Goal: Task Accomplishment & Management: Manage account settings

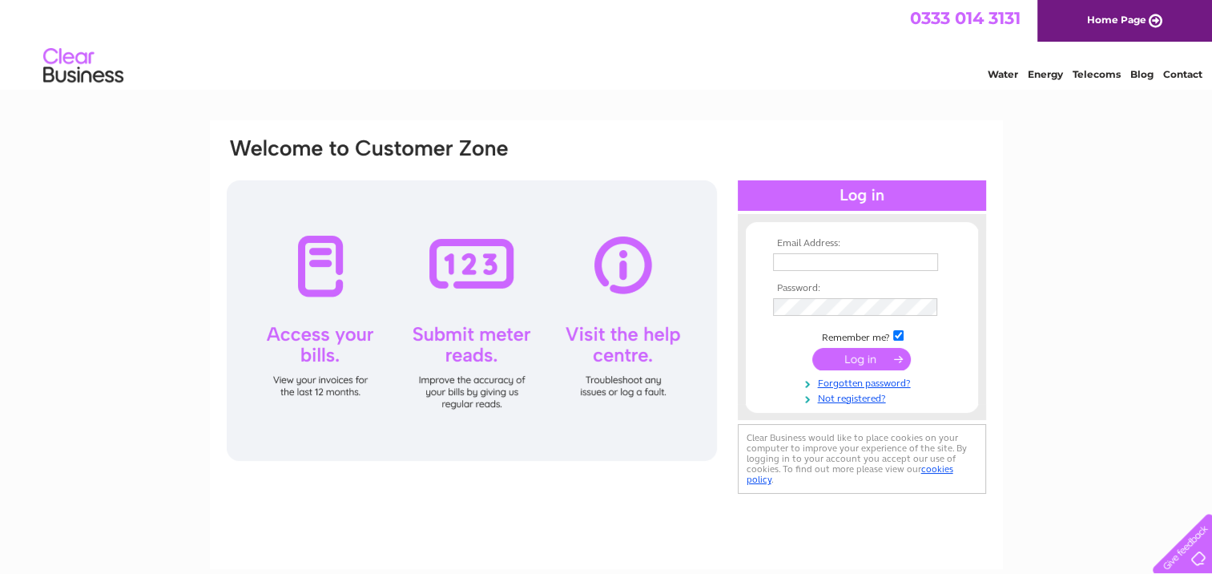
type input "[PERSON_NAME][EMAIL_ADDRESS][DOMAIN_NAME]"
click at [840, 351] on input "submit" at bounding box center [861, 359] width 99 height 22
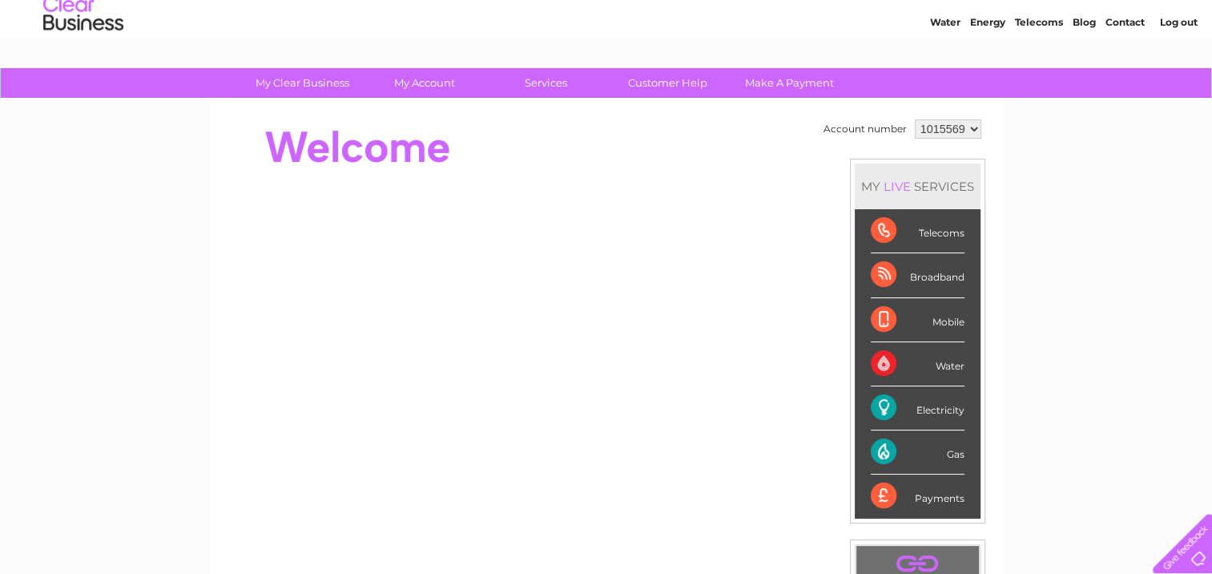
scroll to position [80, 0]
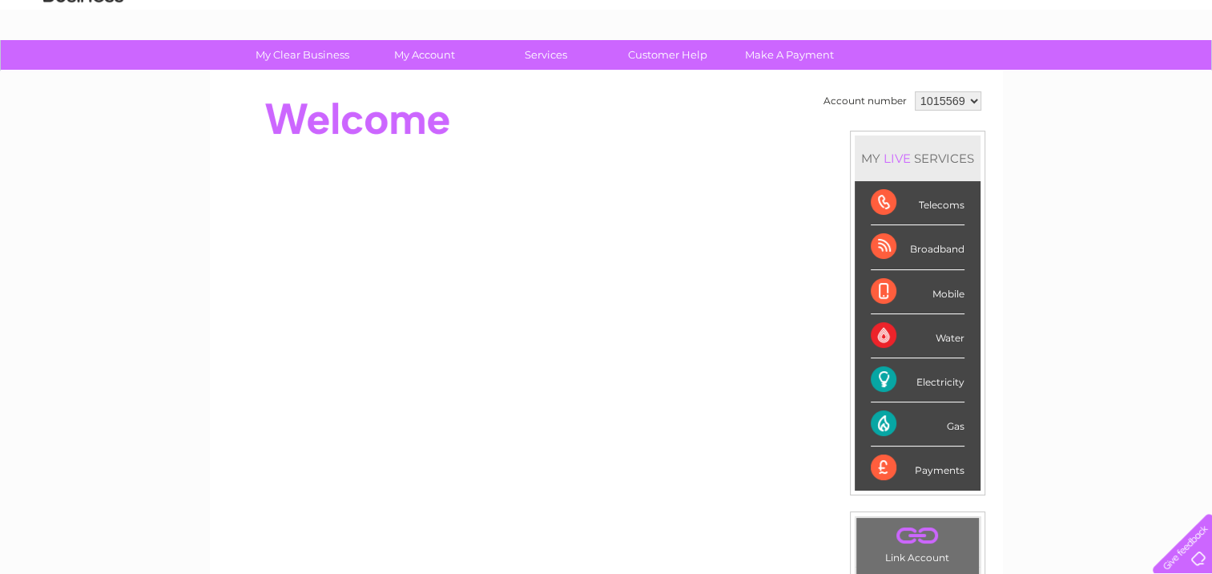
click at [928, 341] on div "Water" at bounding box center [918, 336] width 94 height 44
click at [885, 335] on div "Water" at bounding box center [918, 336] width 94 height 44
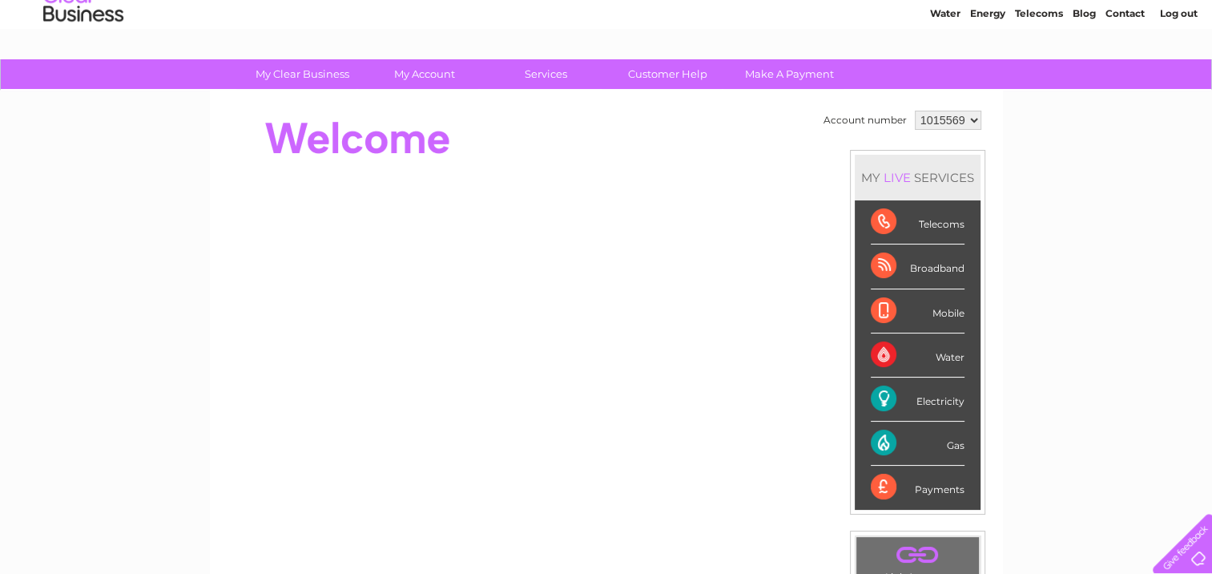
scroll to position [54, 0]
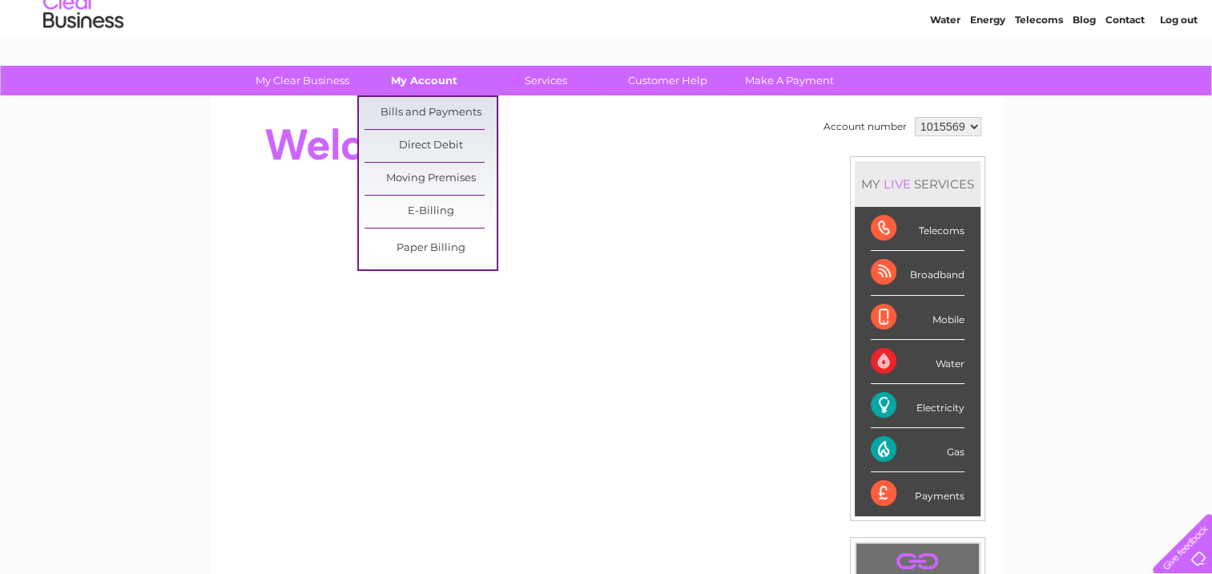
click at [417, 86] on link "My Account" at bounding box center [424, 81] width 132 height 30
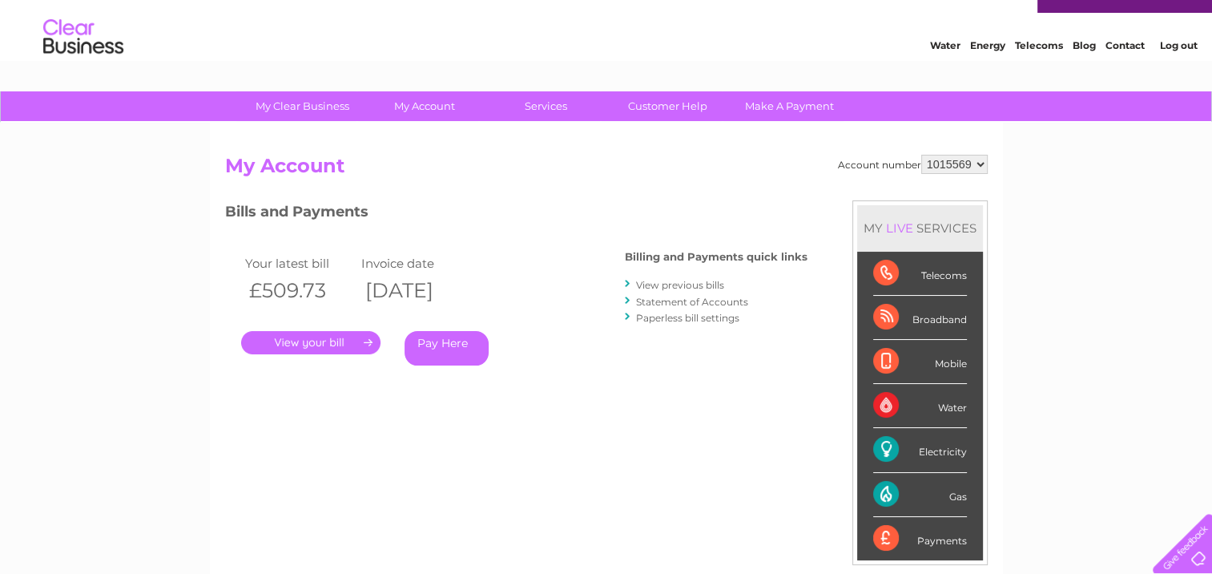
scroll to position [80, 0]
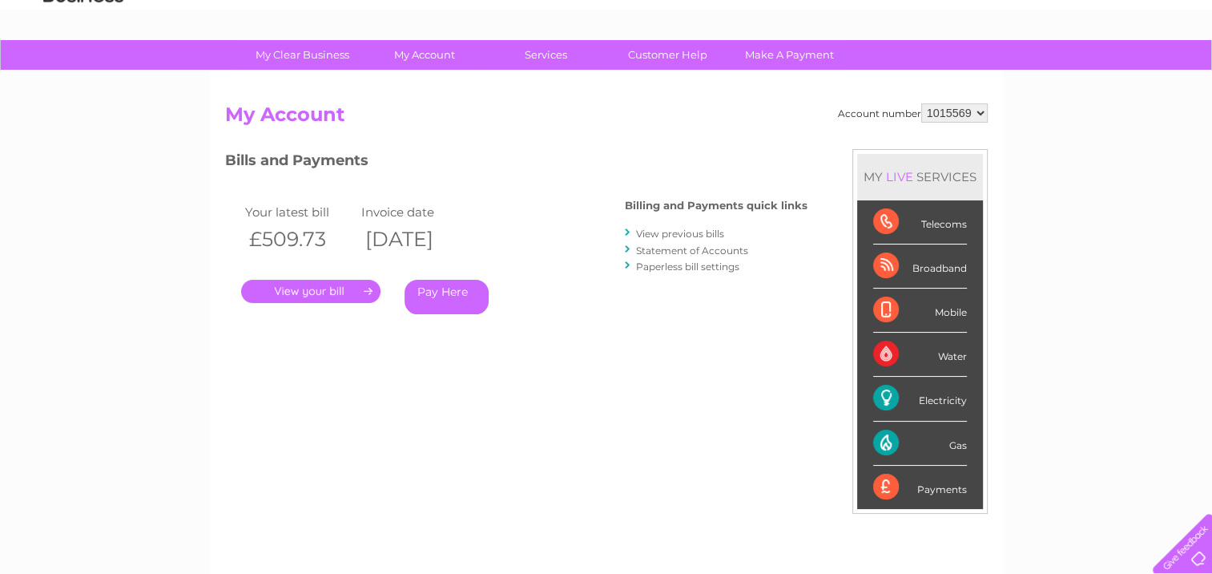
click at [879, 348] on div "Water" at bounding box center [920, 354] width 94 height 44
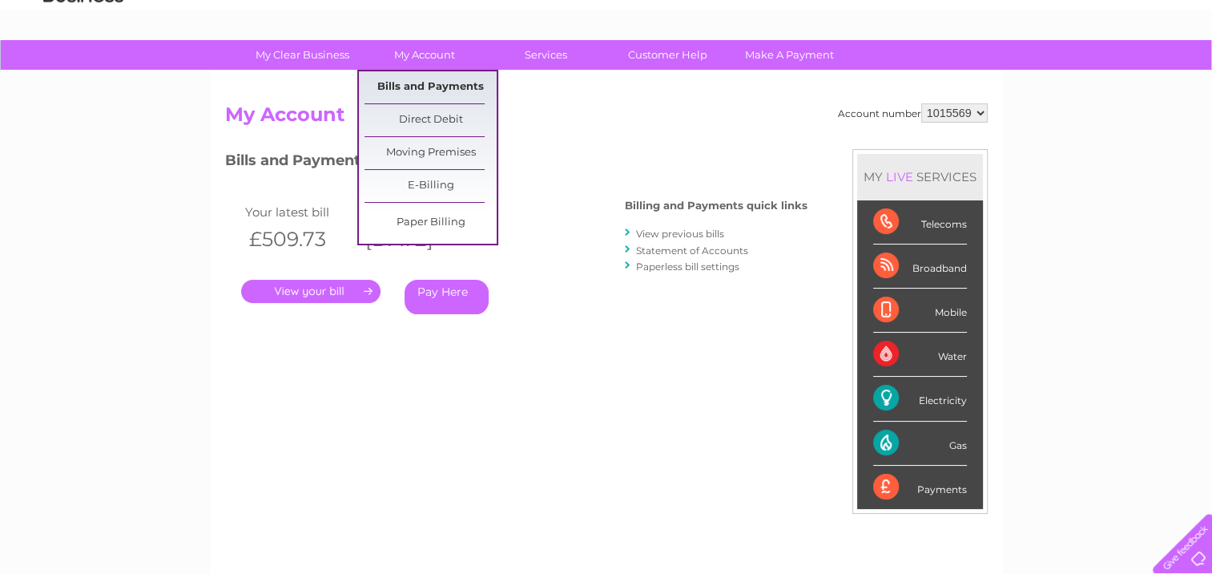
click at [426, 84] on link "Bills and Payments" at bounding box center [431, 87] width 132 height 32
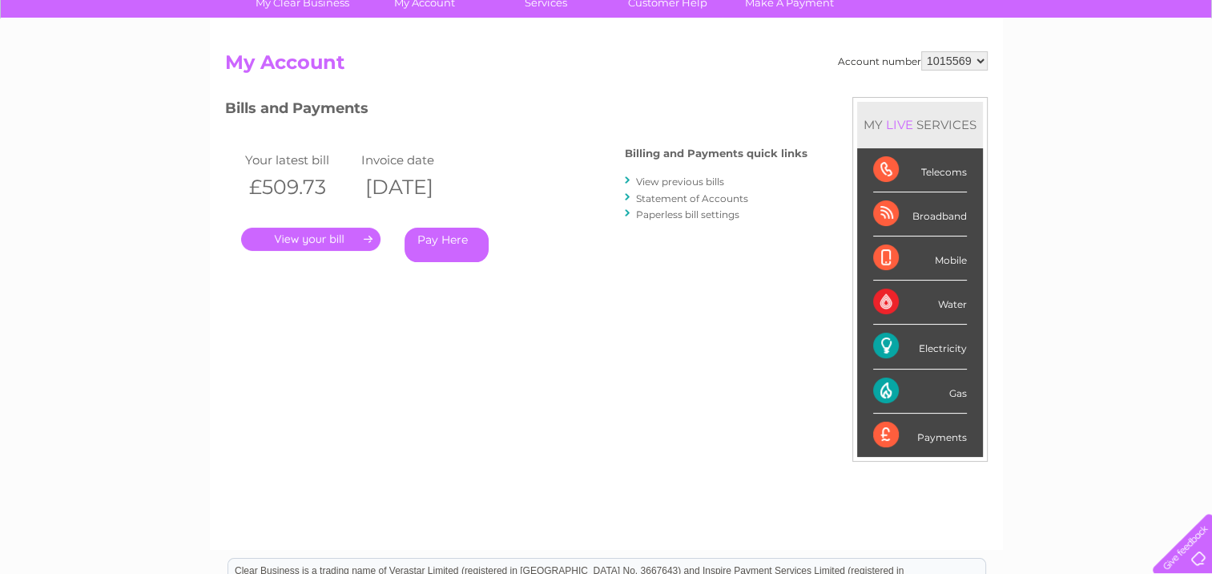
scroll to position [160, 0]
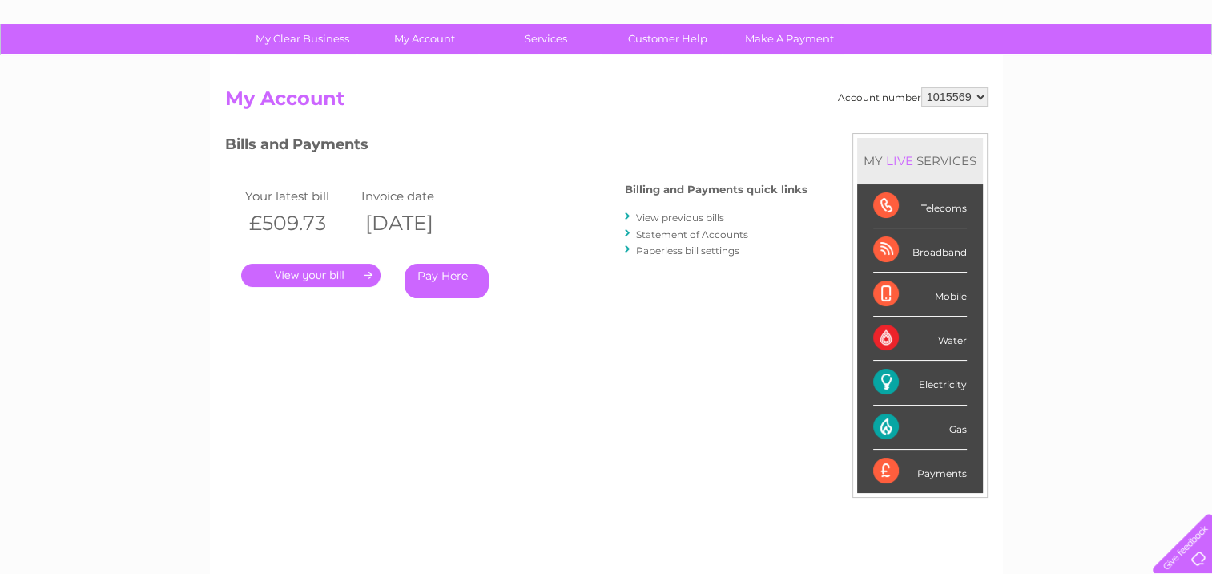
scroll to position [240, 0]
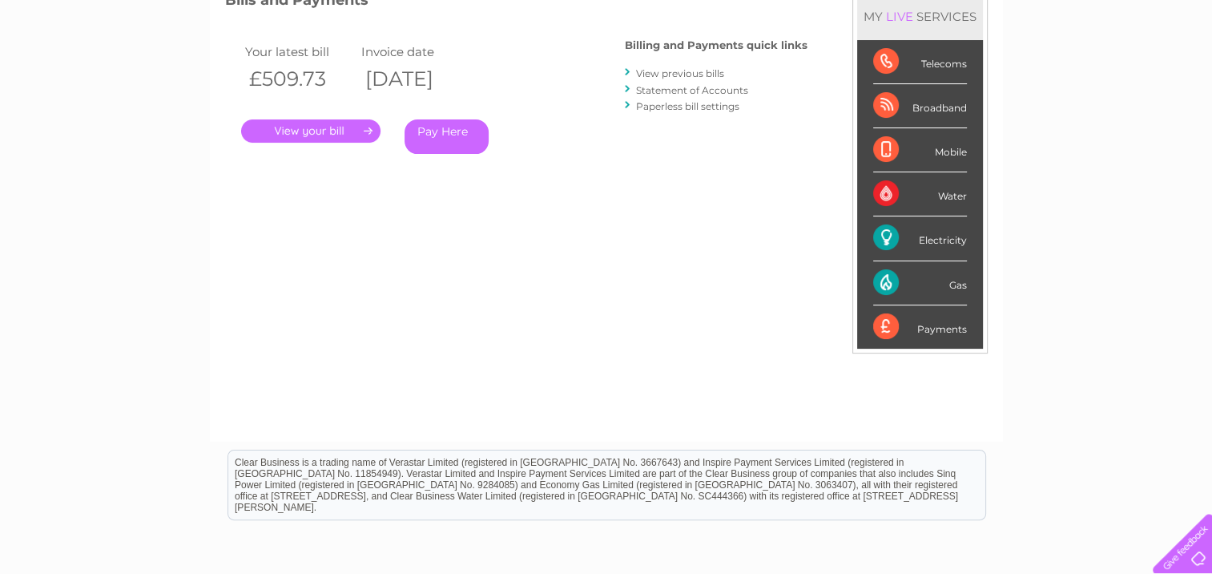
click at [884, 193] on div "Water" at bounding box center [920, 194] width 94 height 44
drag, startPoint x: 884, startPoint y: 193, endPoint x: 917, endPoint y: 199, distance: 33.3
click at [912, 198] on div "Water" at bounding box center [920, 194] width 94 height 44
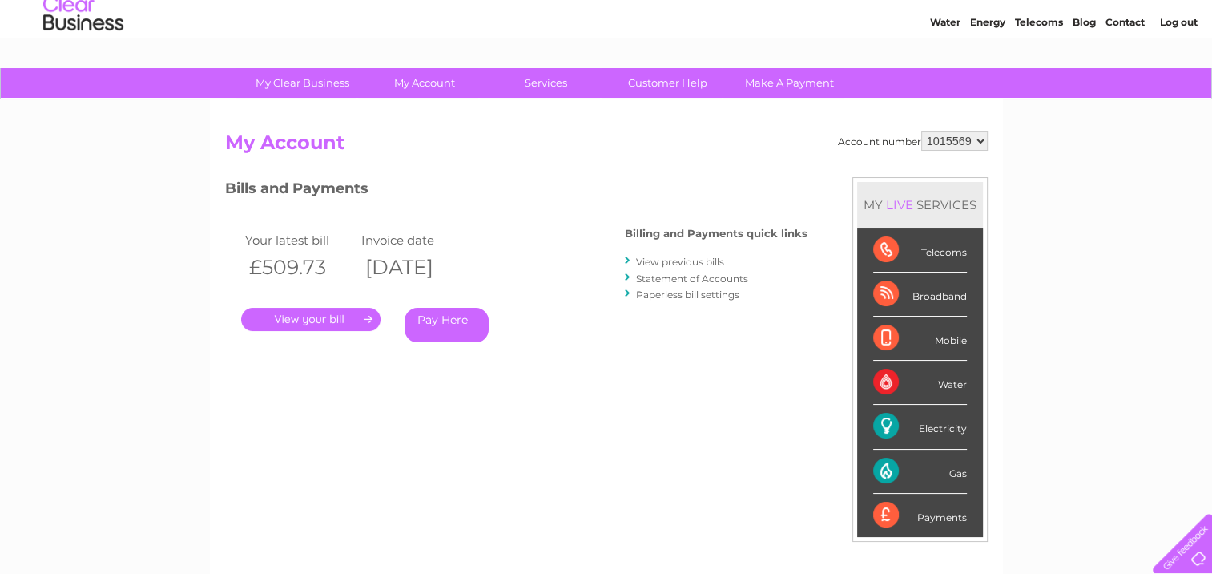
scroll to position [80, 0]
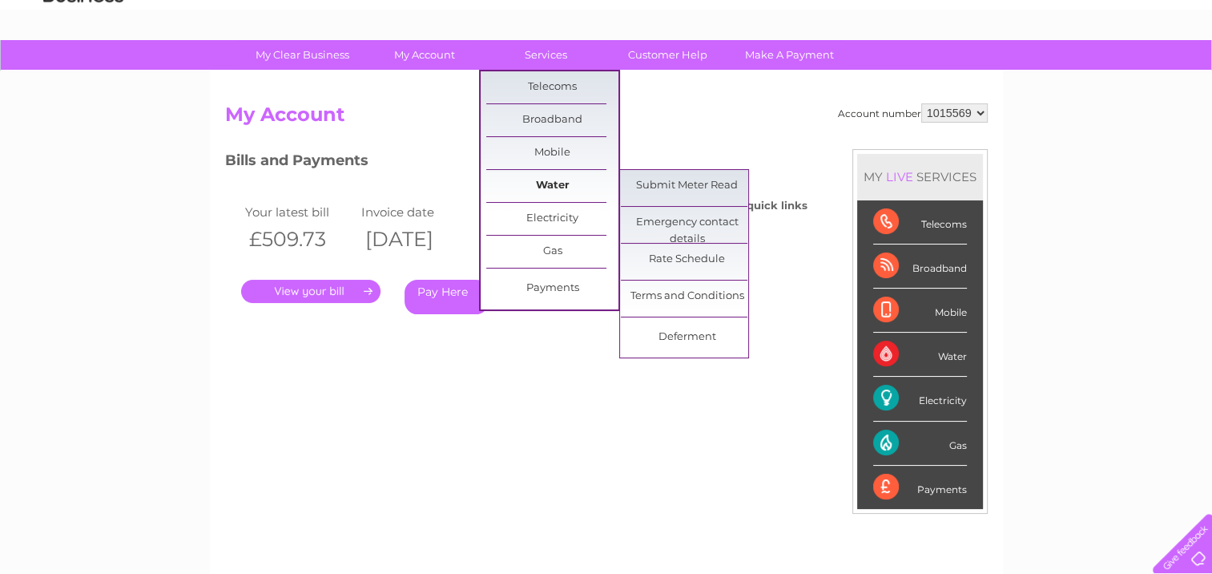
click at [546, 179] on link "Water" at bounding box center [552, 186] width 132 height 32
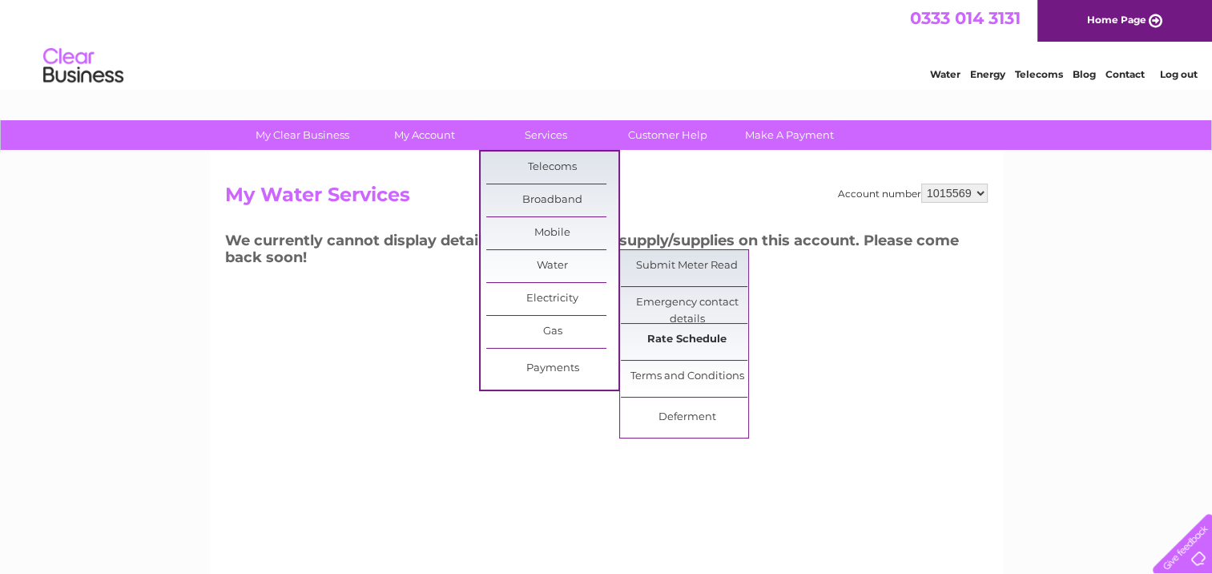
click at [662, 339] on link "Rate Schedule" at bounding box center [687, 340] width 132 height 32
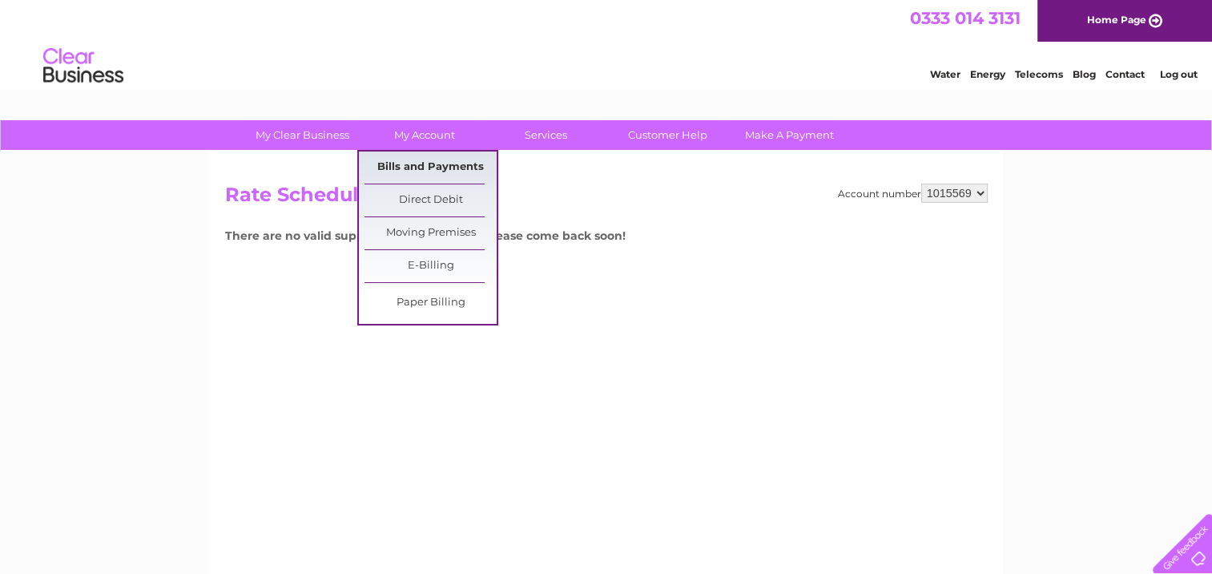
click at [417, 165] on link "Bills and Payments" at bounding box center [431, 167] width 132 height 32
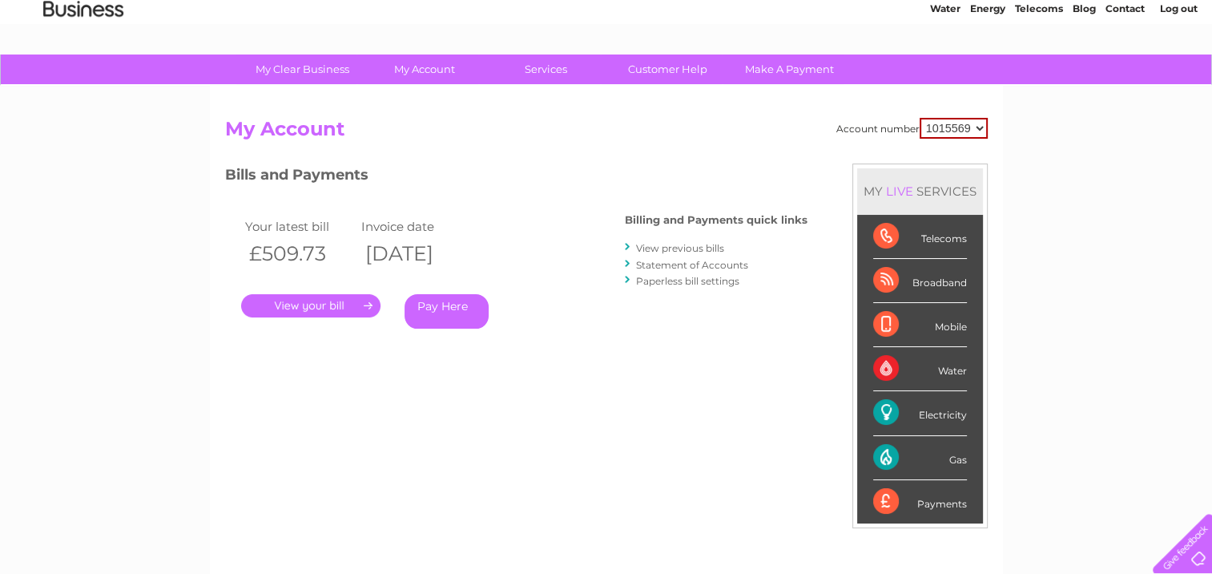
scroll to position [160, 0]
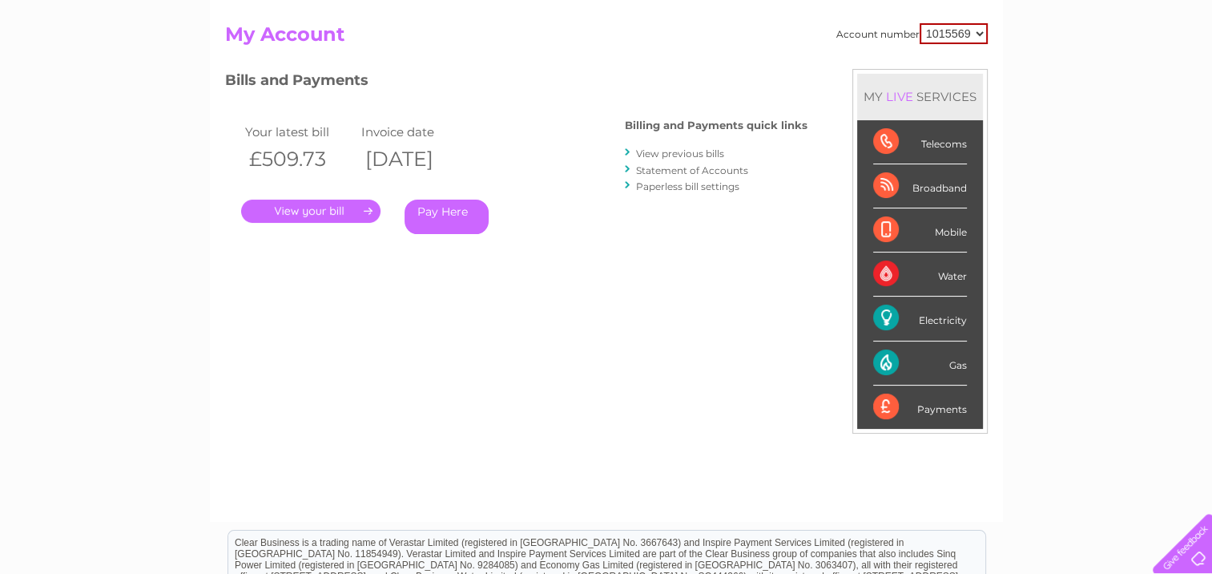
click at [650, 152] on link "View previous bills" at bounding box center [680, 153] width 88 height 12
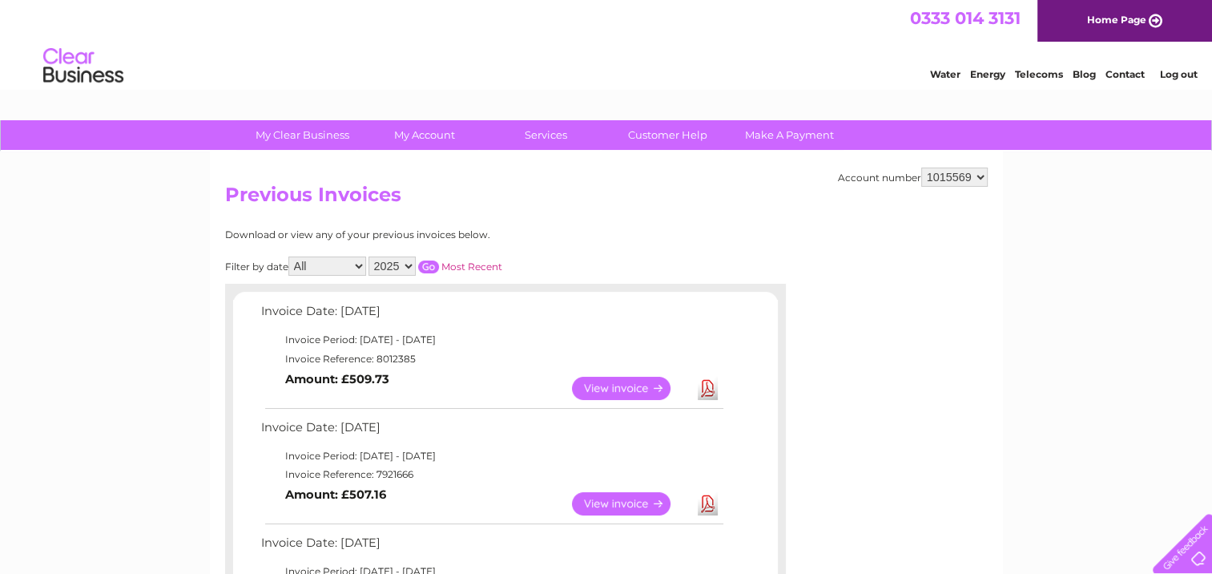
click at [980, 177] on select "1015569" at bounding box center [954, 176] width 66 height 19
